Goal: Information Seeking & Learning: Check status

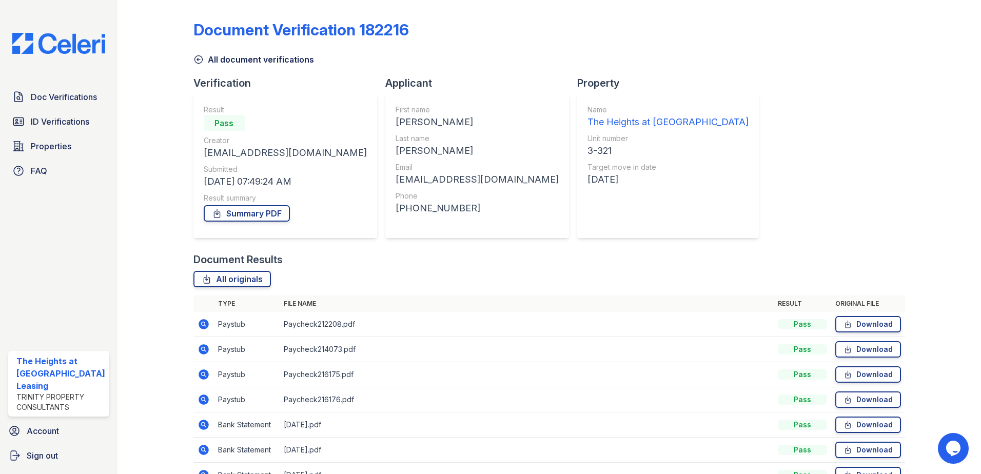
click at [42, 100] on span "Doc Verifications" at bounding box center [64, 97] width 66 height 12
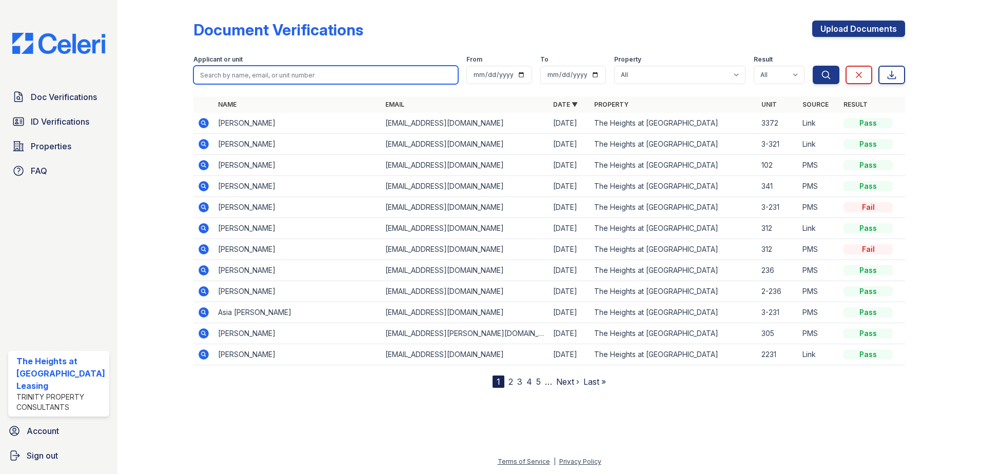
click at [326, 71] on input "search" at bounding box center [325, 75] width 265 height 18
paste input "Tangela"
type input "Tangela"
click at [813, 66] on button "Search" at bounding box center [826, 75] width 27 height 18
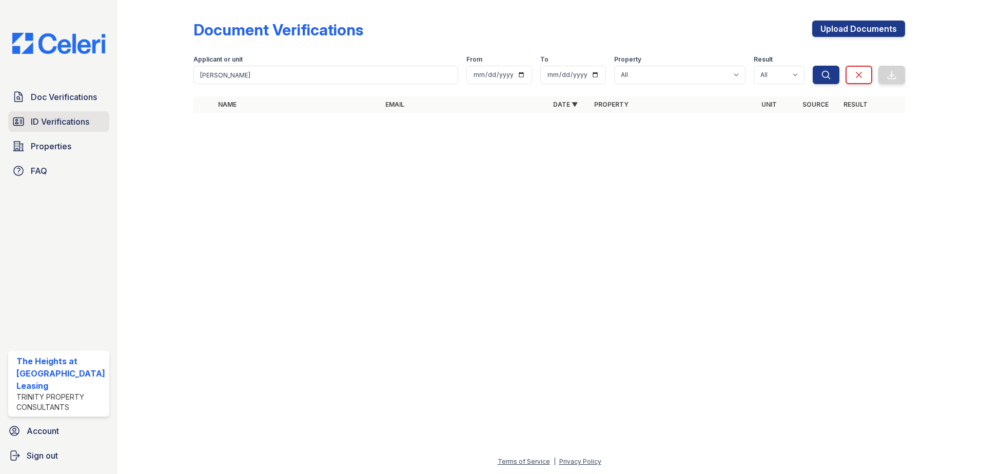
click at [70, 118] on span "ID Verifications" at bounding box center [60, 121] width 58 height 12
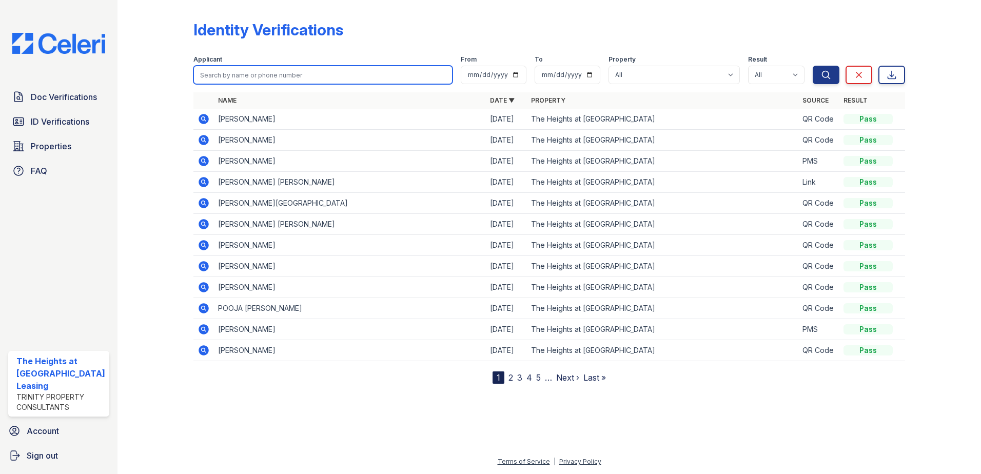
click at [204, 82] on input "search" at bounding box center [323, 75] width 260 height 18
paste input "Tangela"
type input "Tangela"
click at [813, 66] on button "Search" at bounding box center [826, 75] width 27 height 18
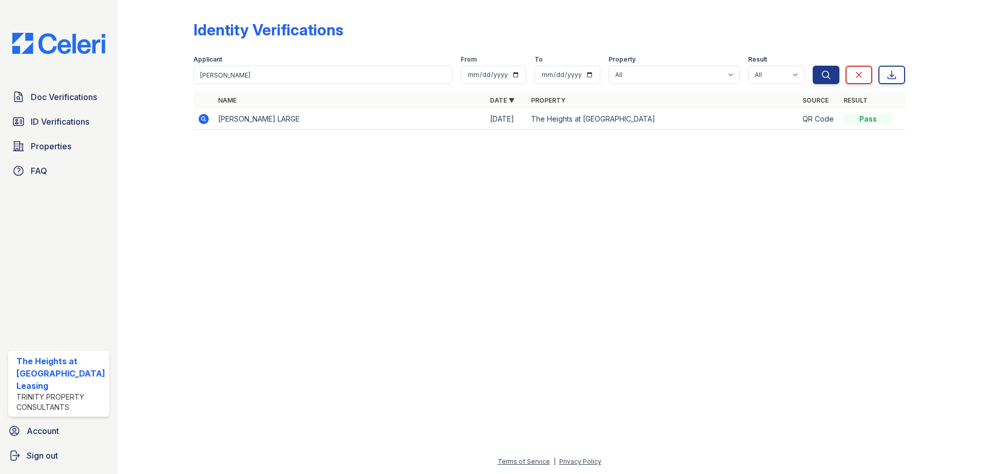
click at [198, 118] on icon at bounding box center [204, 119] width 12 height 12
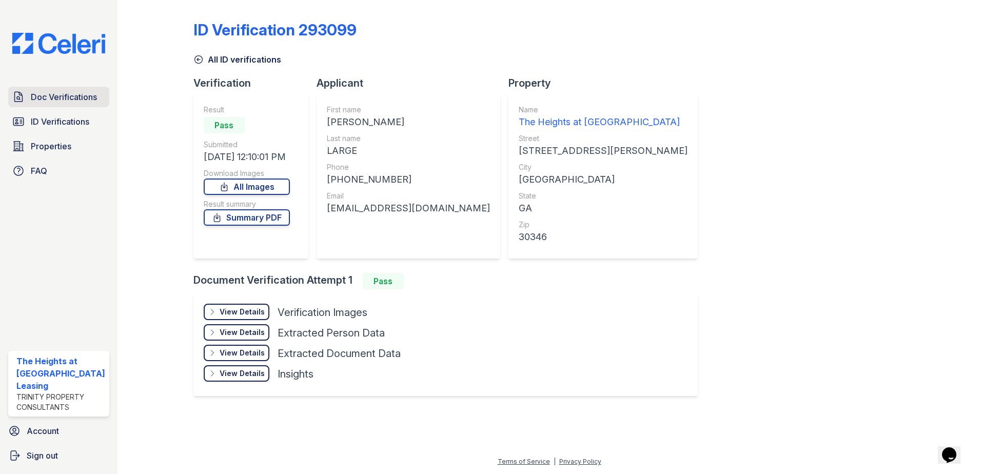
click at [50, 98] on span "Doc Verifications" at bounding box center [64, 97] width 66 height 12
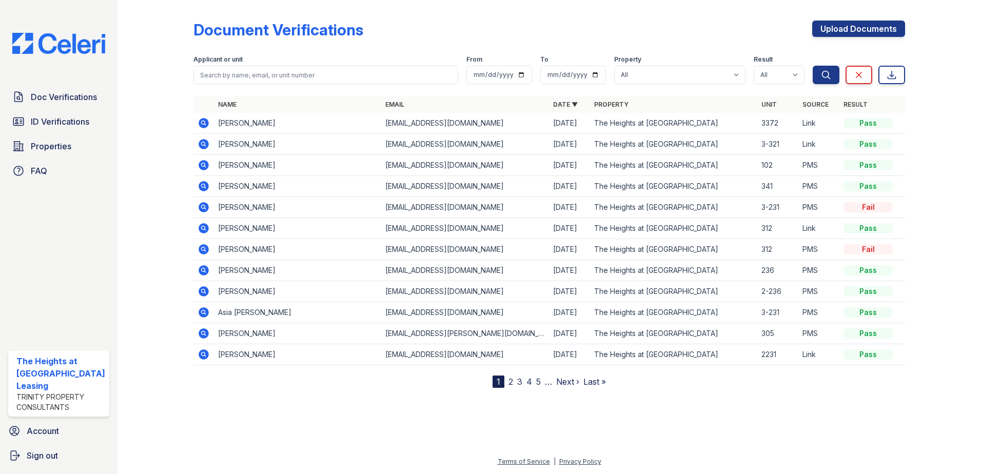
click at [205, 119] on icon at bounding box center [204, 123] width 10 height 10
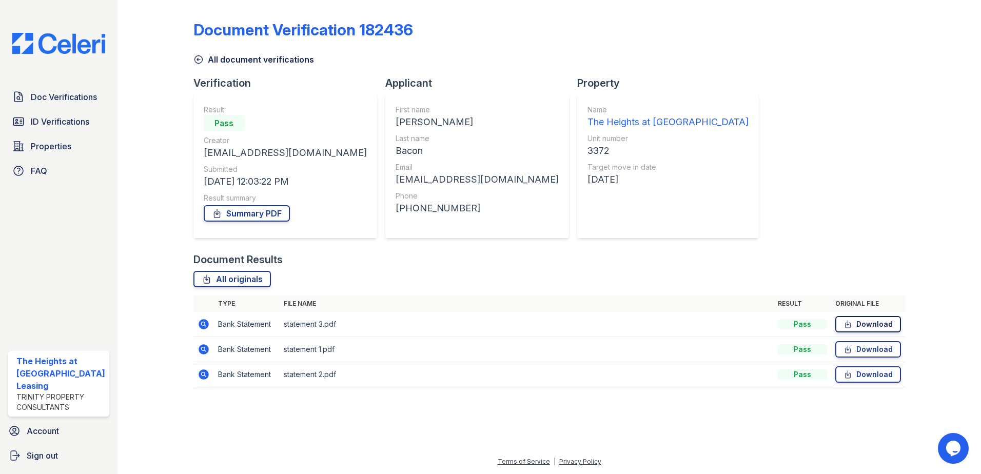
click at [875, 319] on link "Download" at bounding box center [868, 324] width 66 height 16
click at [873, 343] on link "Download" at bounding box center [868, 349] width 66 height 16
click at [880, 372] on link "Download" at bounding box center [868, 374] width 66 height 16
click at [63, 117] on span "ID Verifications" at bounding box center [60, 121] width 58 height 12
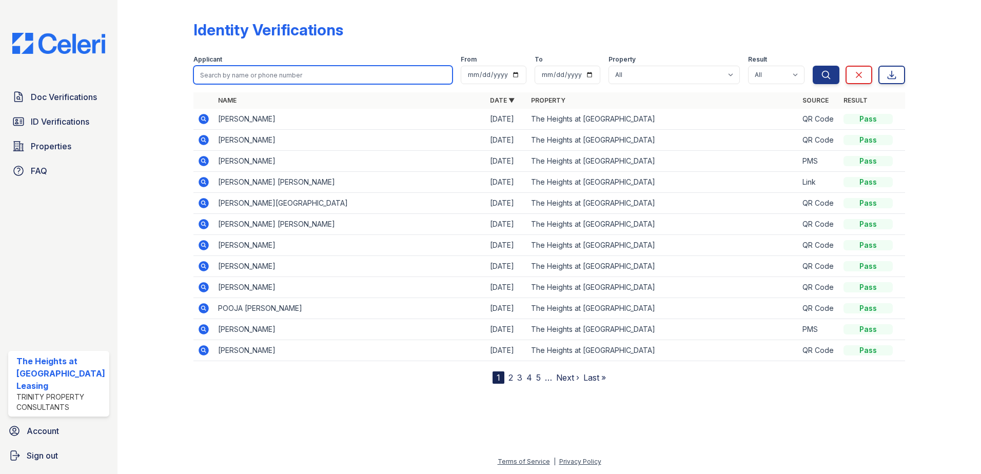
click at [281, 79] on input "search" at bounding box center [323, 75] width 260 height 18
type input "bacon"
click at [813, 66] on button "Search" at bounding box center [826, 75] width 27 height 18
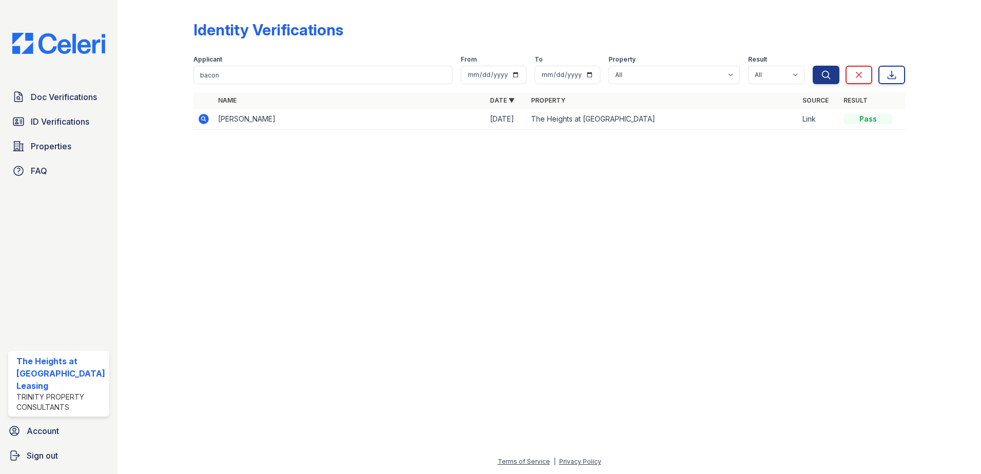
click at [203, 120] on icon at bounding box center [204, 119] width 12 height 12
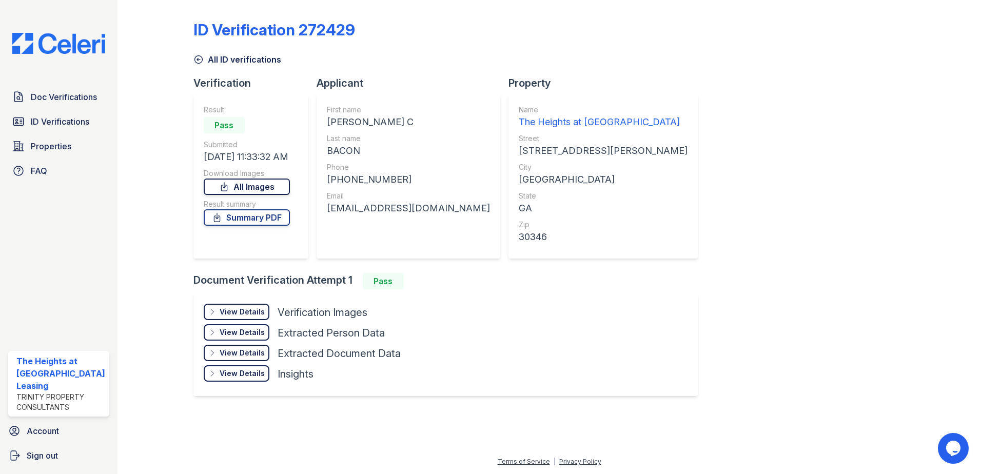
click at [253, 186] on link "All Images" at bounding box center [247, 187] width 86 height 16
click at [56, 93] on span "Doc Verifications" at bounding box center [64, 97] width 66 height 12
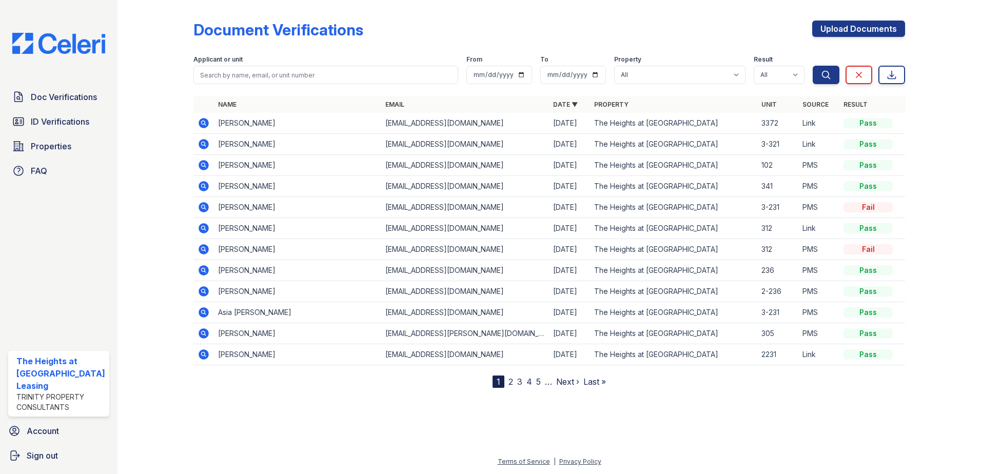
click at [200, 144] on icon at bounding box center [204, 144] width 10 height 10
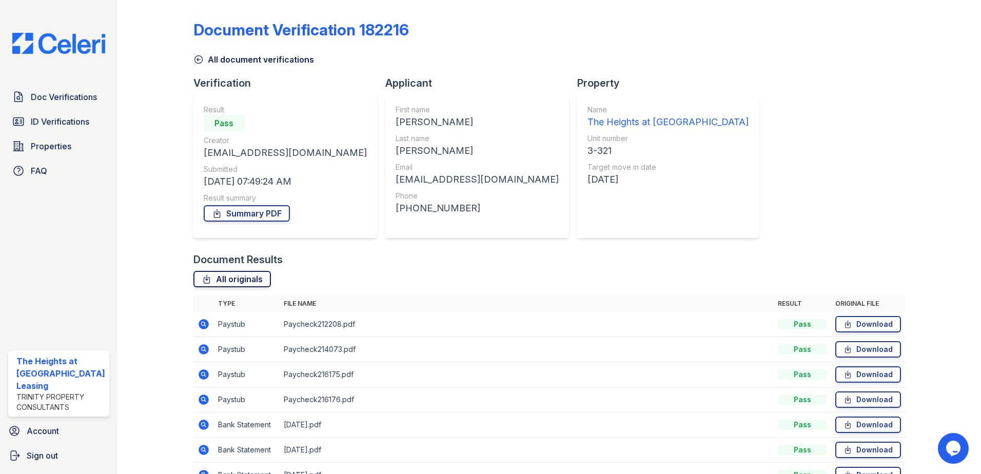
click at [230, 279] on link "All originals" at bounding box center [231, 279] width 77 height 16
click at [64, 121] on span "ID Verifications" at bounding box center [60, 121] width 58 height 12
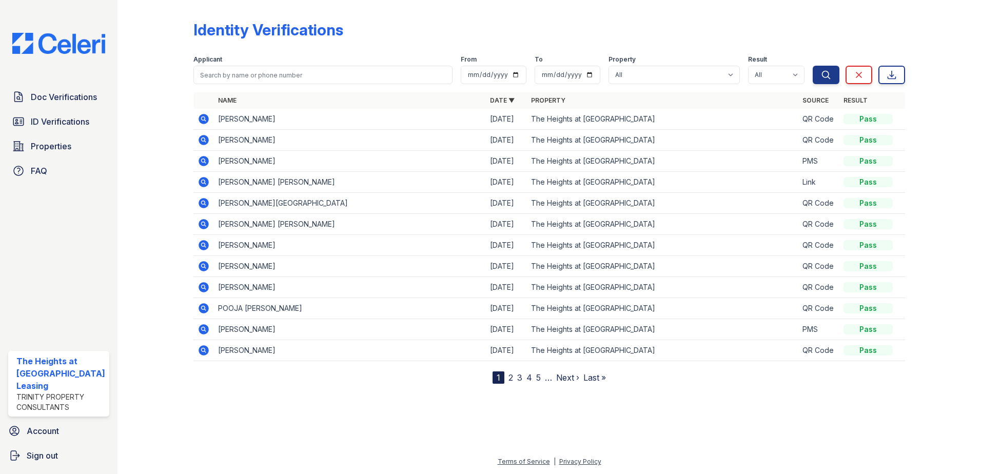
click at [203, 332] on icon at bounding box center [204, 329] width 10 height 10
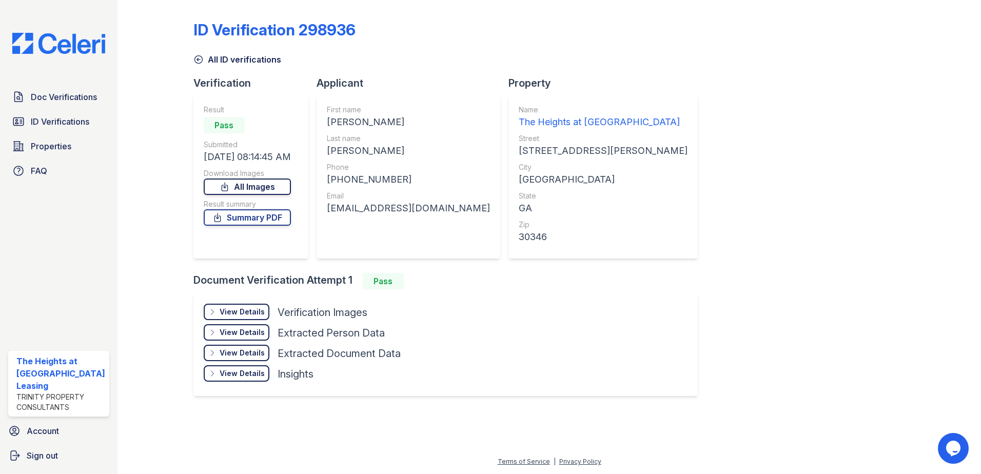
click at [268, 185] on link "All Images" at bounding box center [247, 187] width 87 height 16
